Goal: Find specific page/section: Find specific page/section

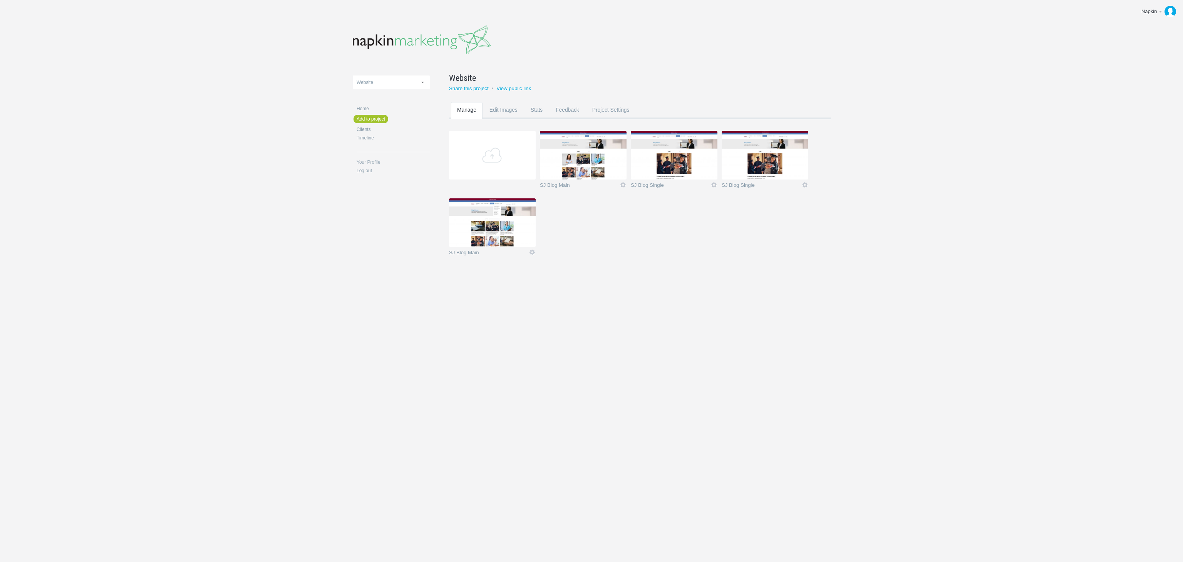
click at [570, 162] on img at bounding box center [583, 155] width 87 height 49
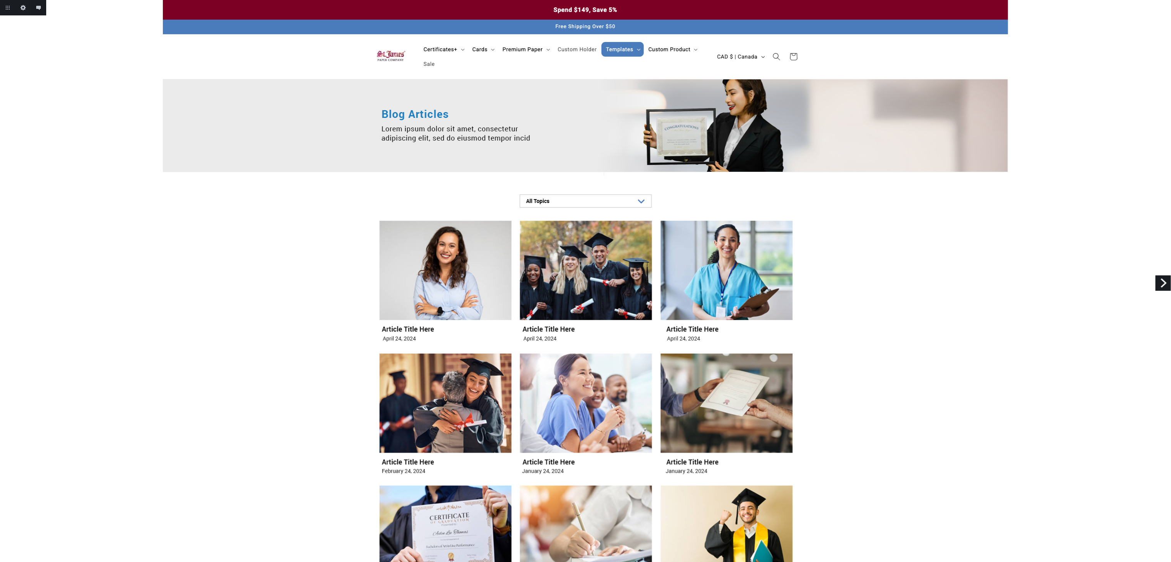
click at [1157, 283] on link "Next" at bounding box center [1162, 282] width 15 height 15
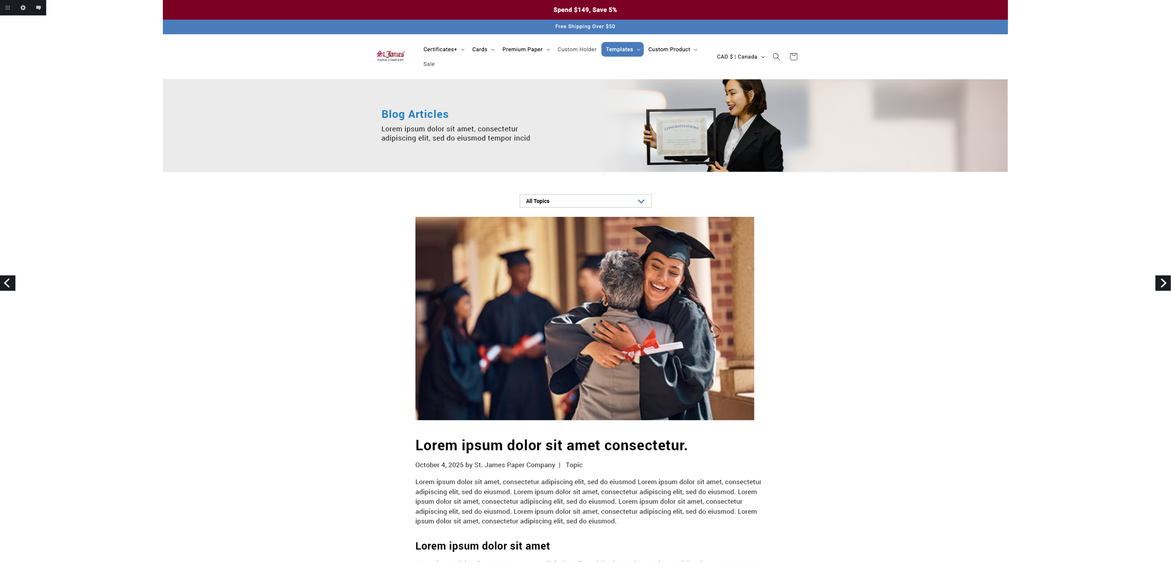
click at [1168, 281] on link "Next" at bounding box center [1162, 282] width 15 height 15
click at [1166, 283] on link "Next" at bounding box center [1162, 282] width 15 height 15
